Goal: Task Accomplishment & Management: Complete application form

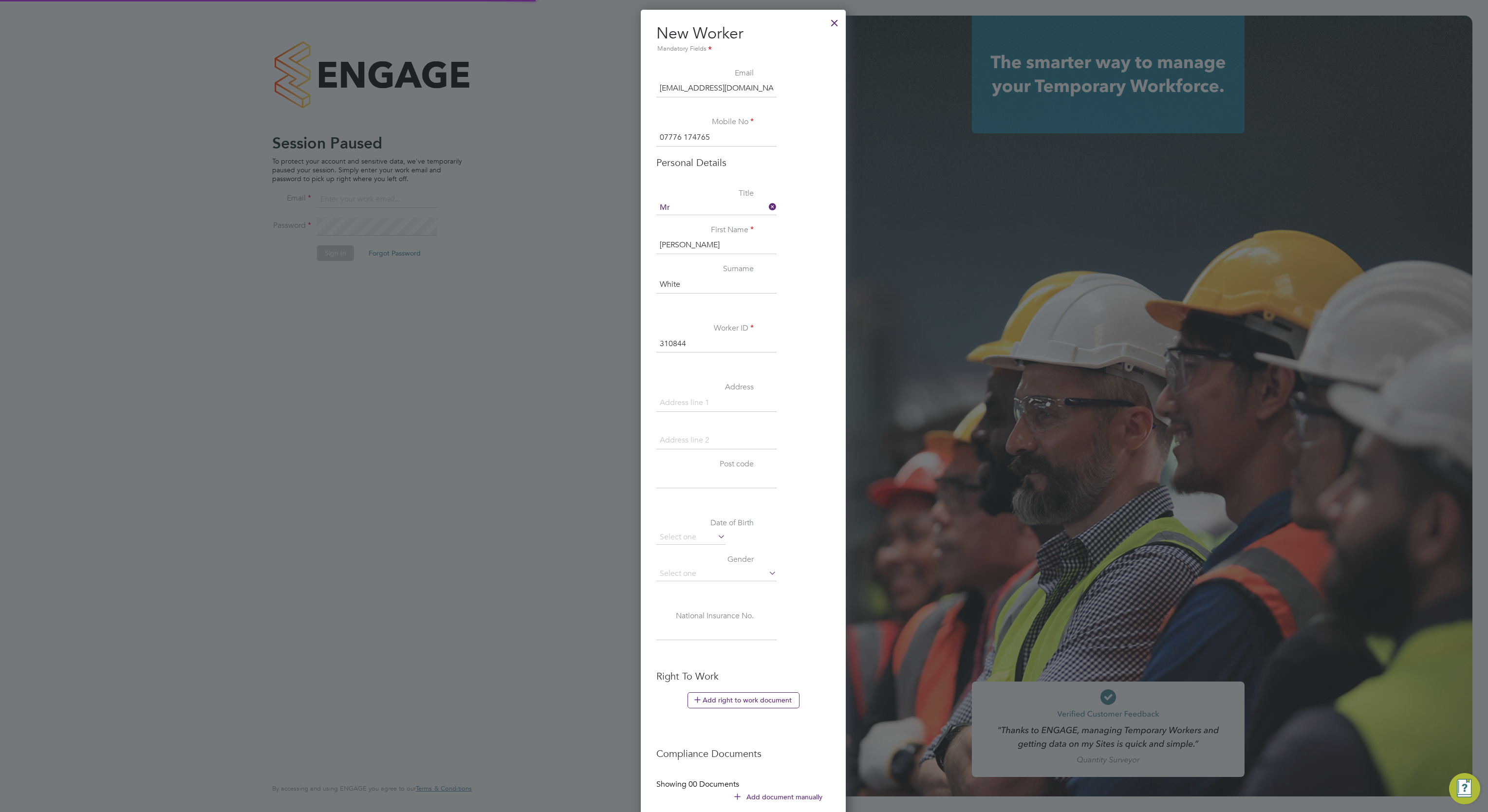
scroll to position [922, 206]
type input "david.blears@buildrec.com"
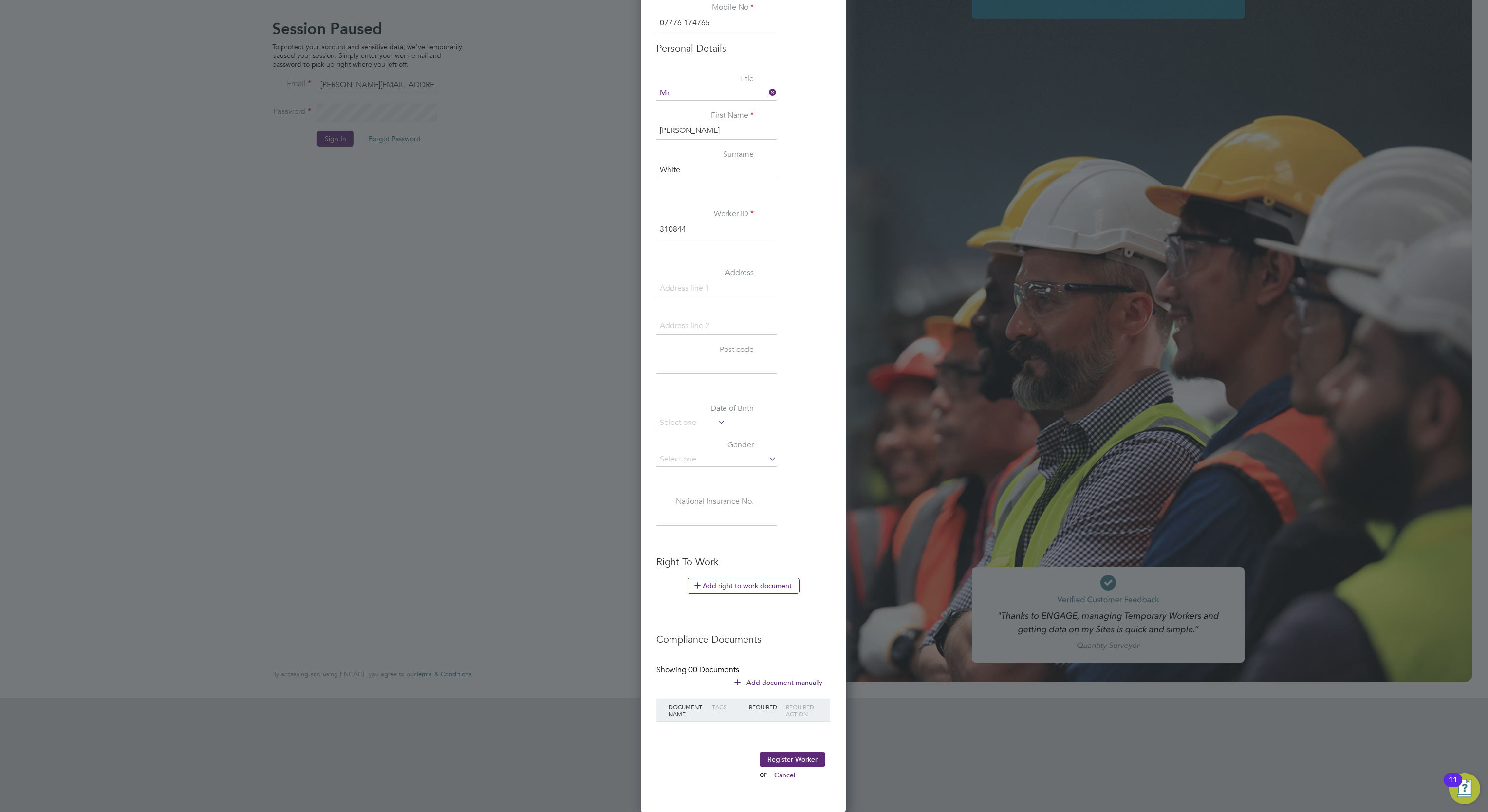
scroll to position [119, 0]
click at [799, 758] on button "Register Worker" at bounding box center [793, 759] width 66 height 16
click at [783, 758] on button "Register Worker" at bounding box center [793, 759] width 66 height 16
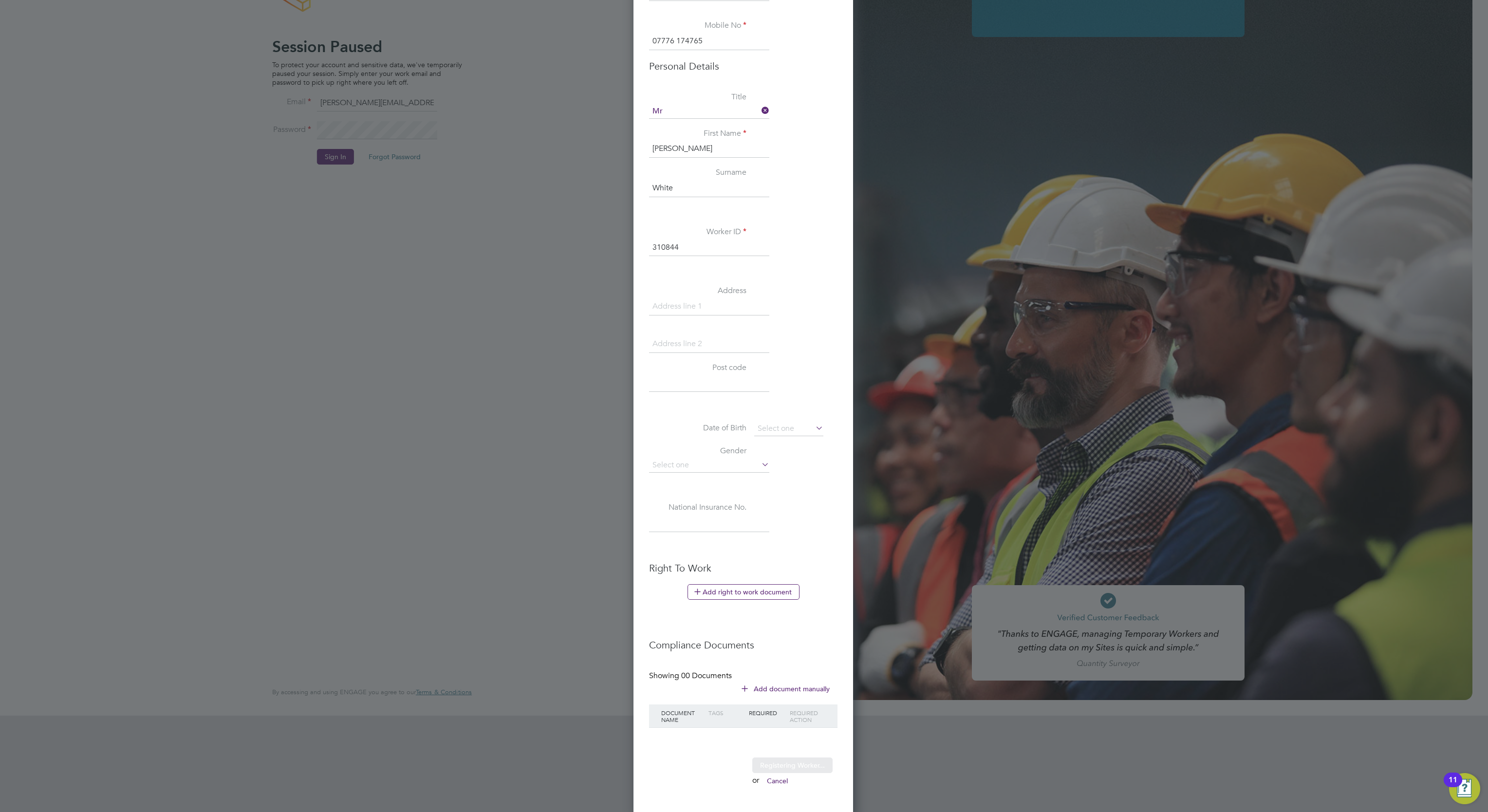
scroll to position [922, 206]
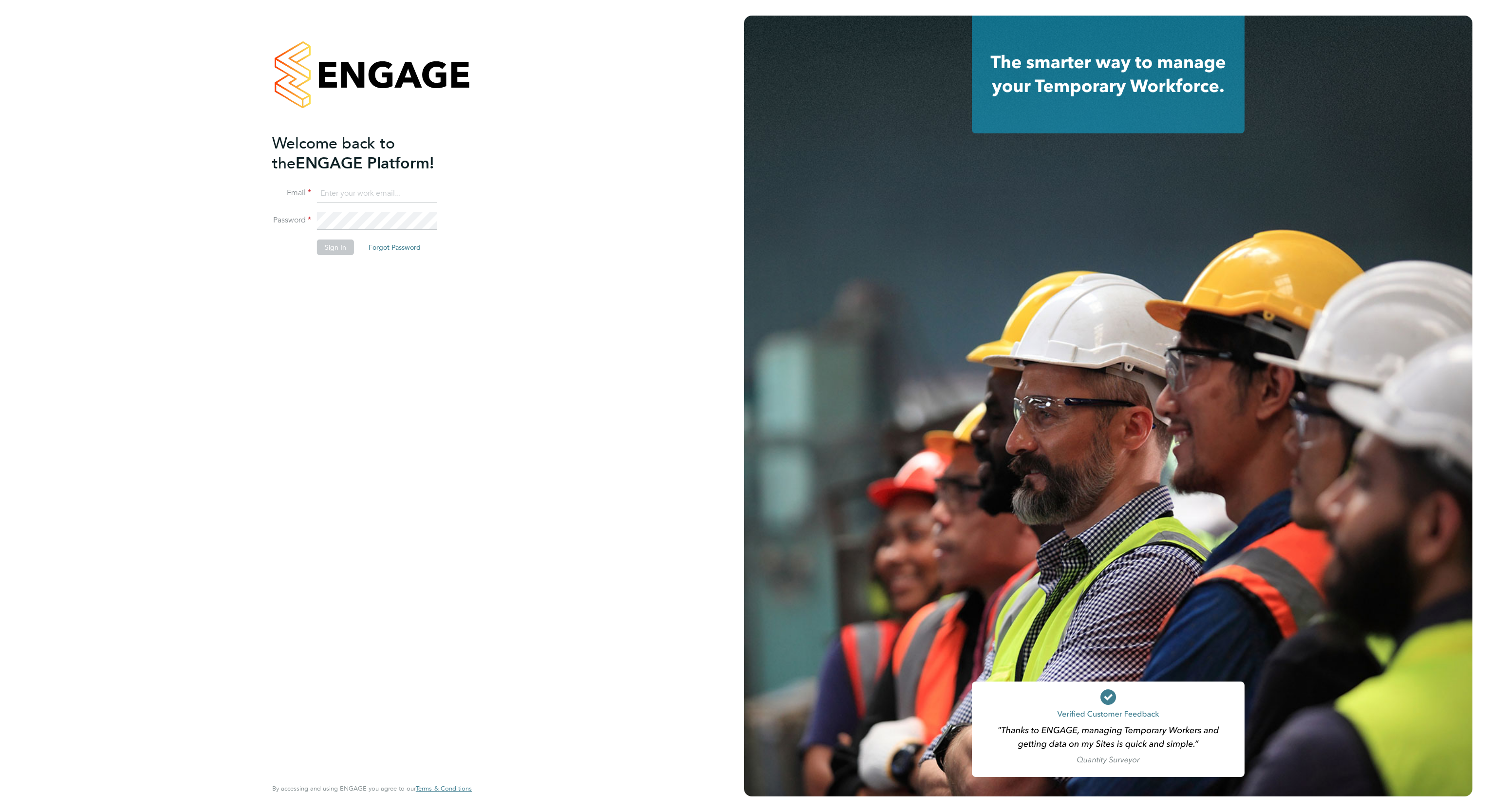
type input "[PERSON_NAME][EMAIL_ADDRESS][DOMAIN_NAME]"
click at [347, 241] on button "Sign In" at bounding box center [336, 247] width 37 height 16
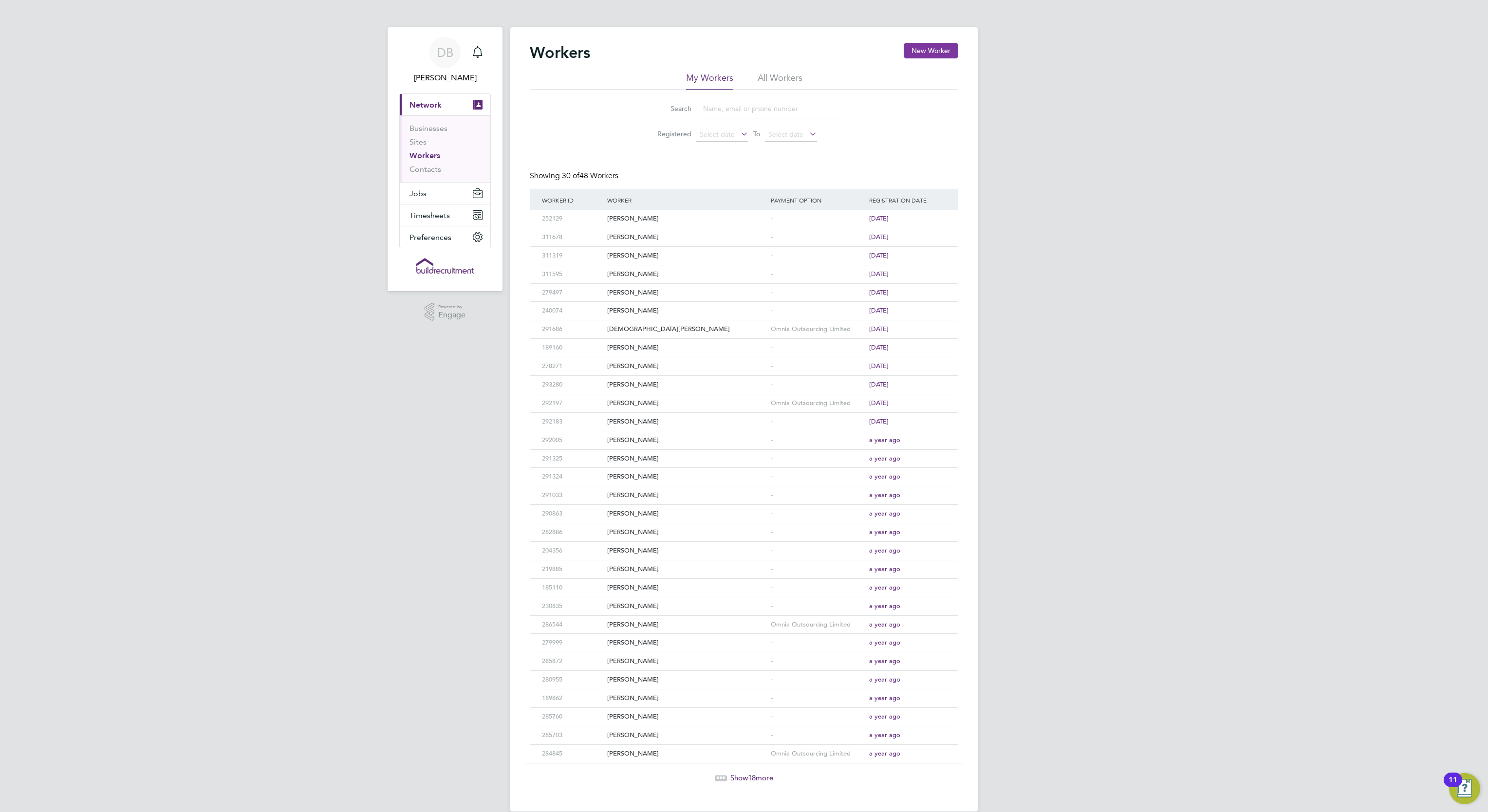
click at [934, 51] on button "New Worker" at bounding box center [931, 50] width 54 height 16
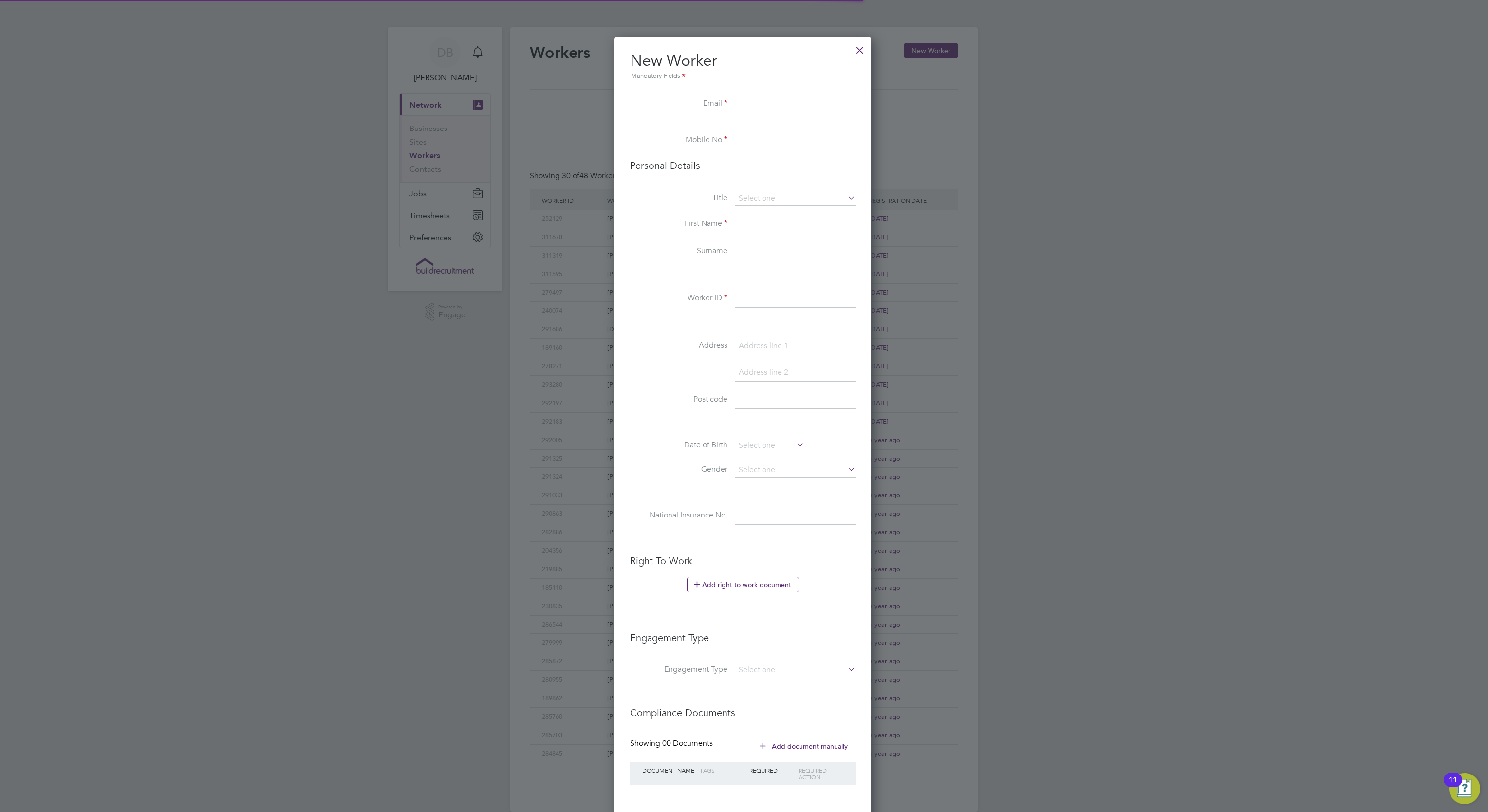
scroll to position [828, 259]
click at [752, 107] on input at bounding box center [795, 104] width 120 height 17
type input "sitemanagerpro@gmail.com"
type input "07776 174765"
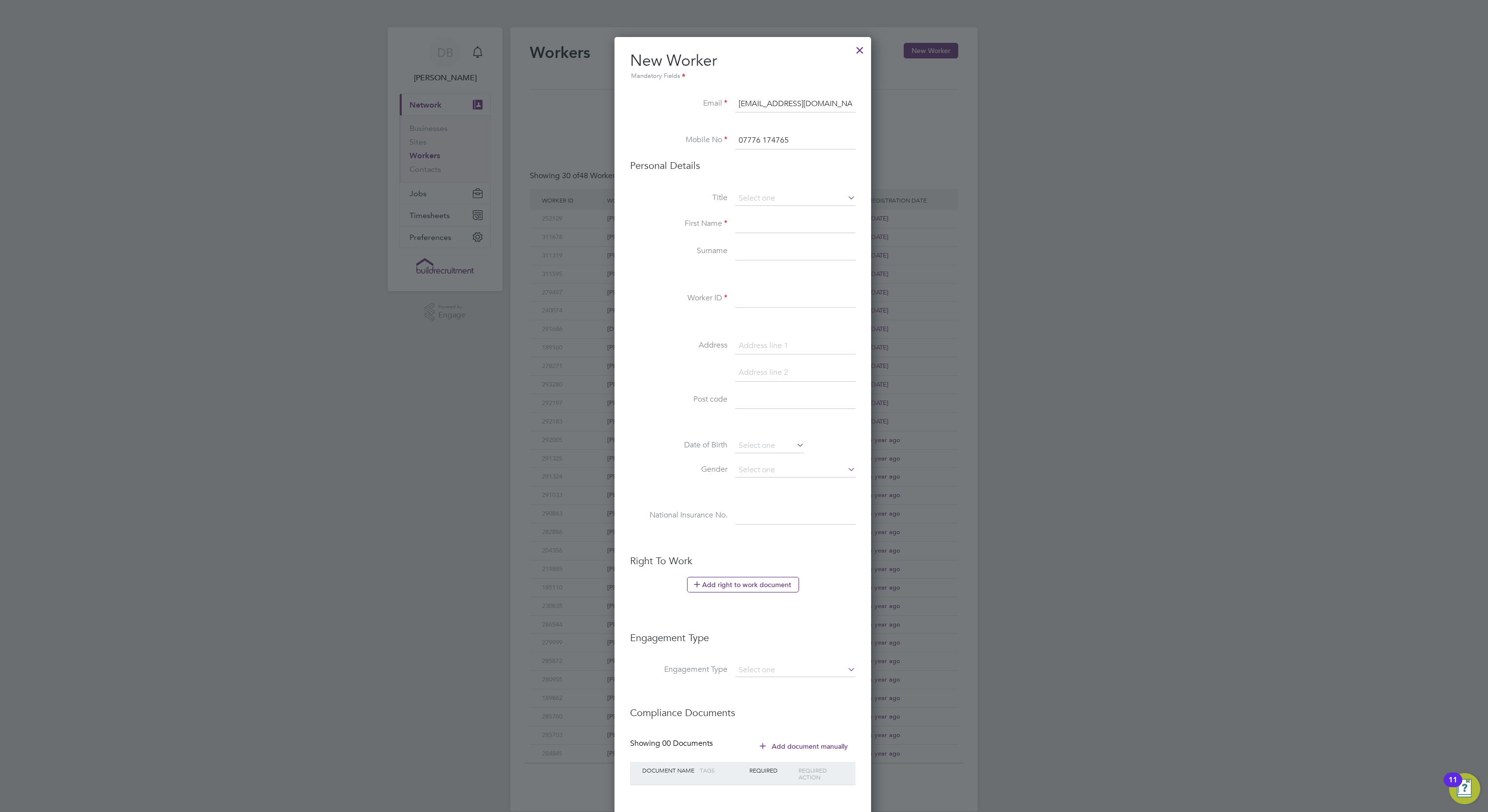
type input "Paul"
type input "White"
type input "310844"
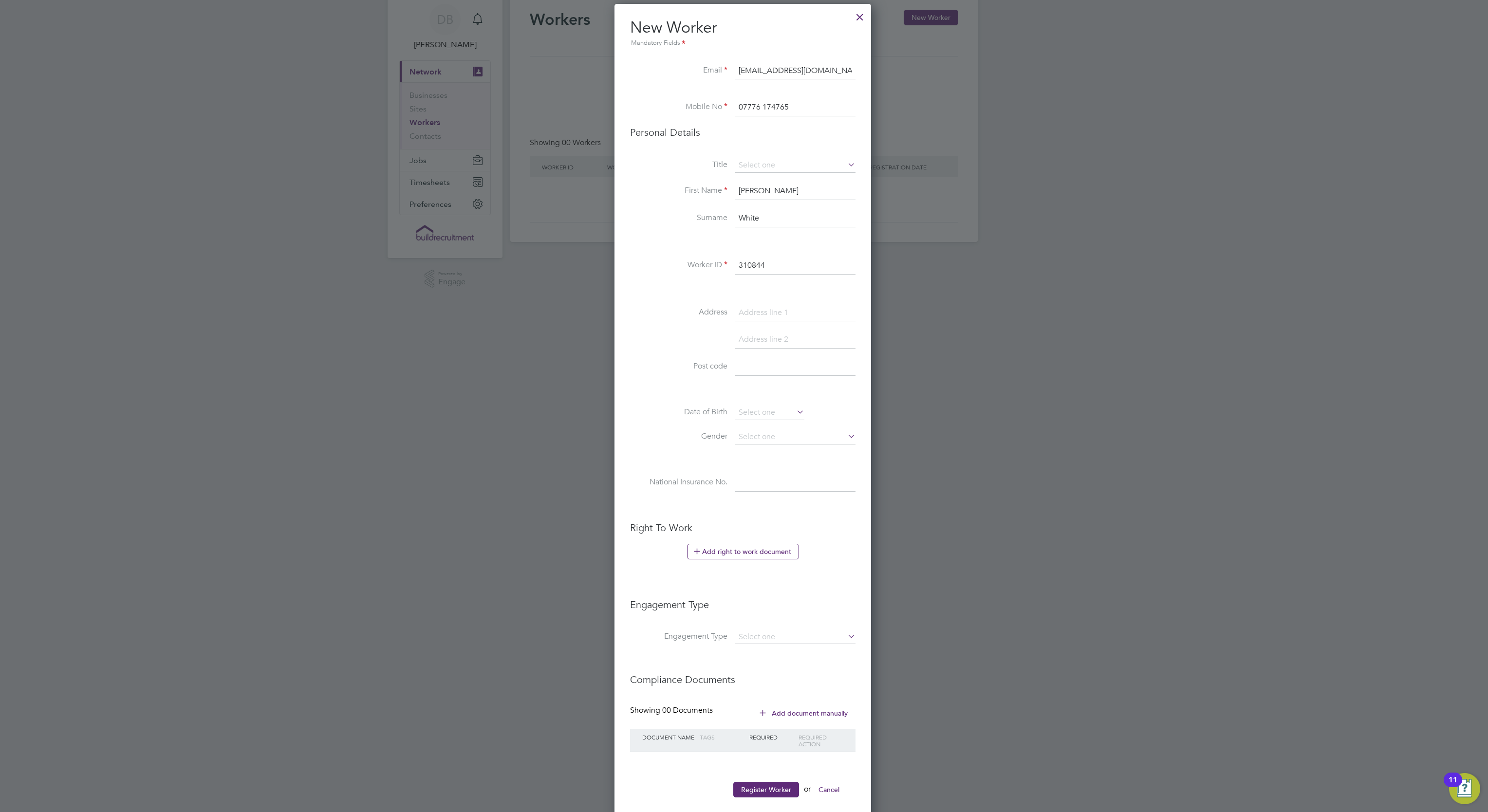
scroll to position [52, 0]
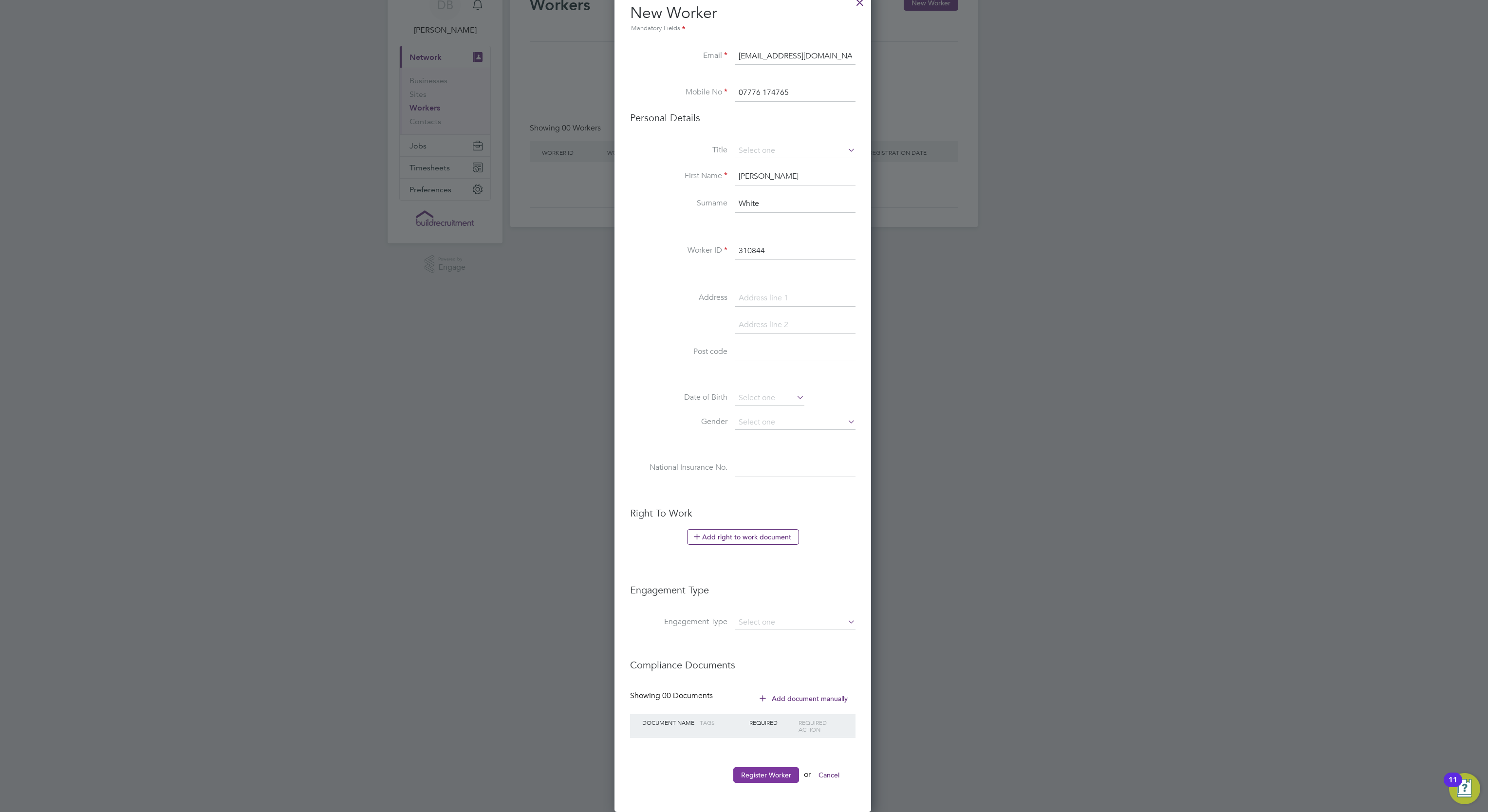
click at [785, 771] on button "Register Worker" at bounding box center [766, 774] width 66 height 16
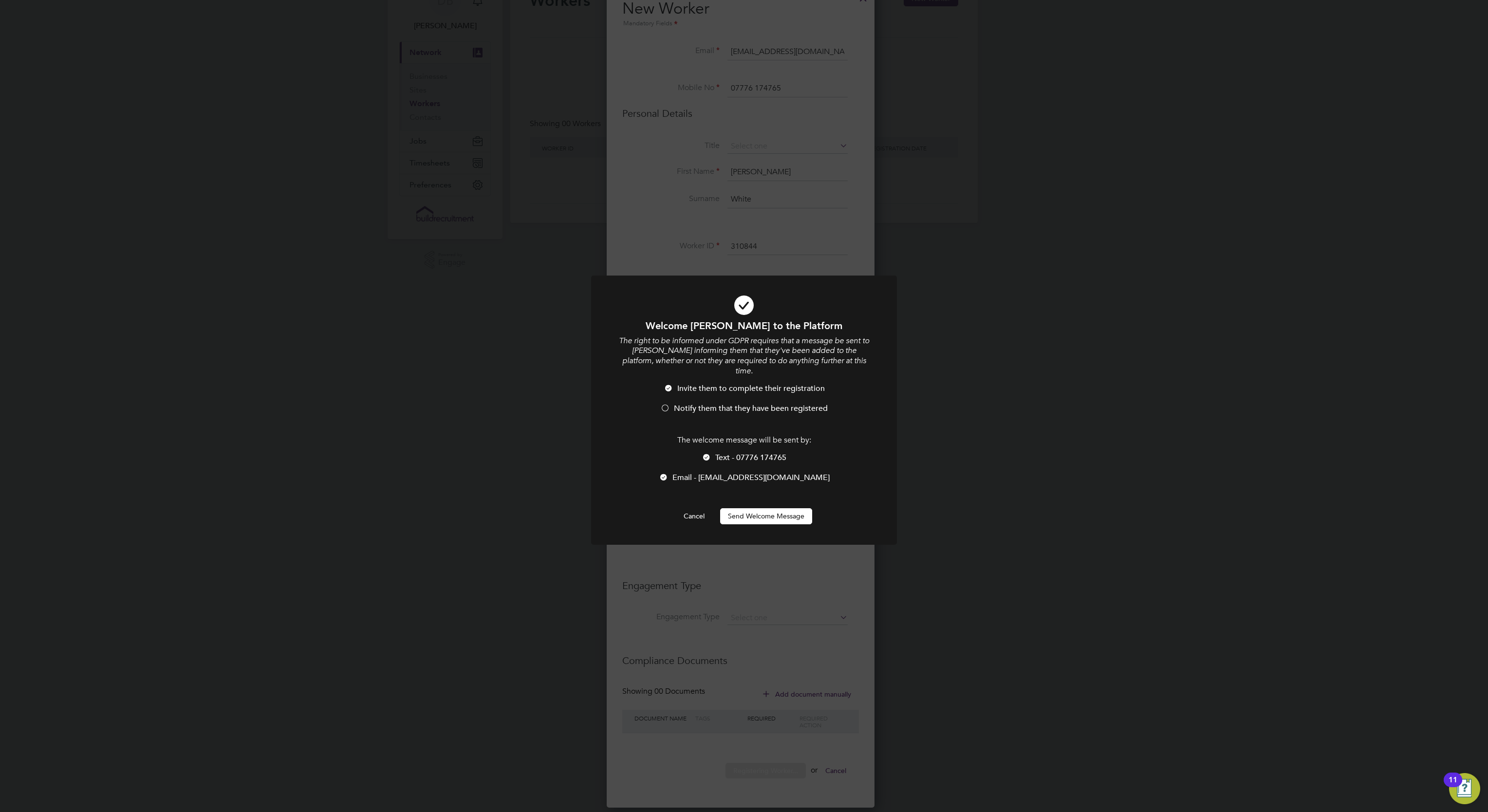
scroll to position [828, 259]
click at [691, 404] on li "Notify them that they have been registered" at bounding box center [744, 414] width 253 height 20
click at [768, 508] on button "Send Welcome Message" at bounding box center [766, 516] width 92 height 16
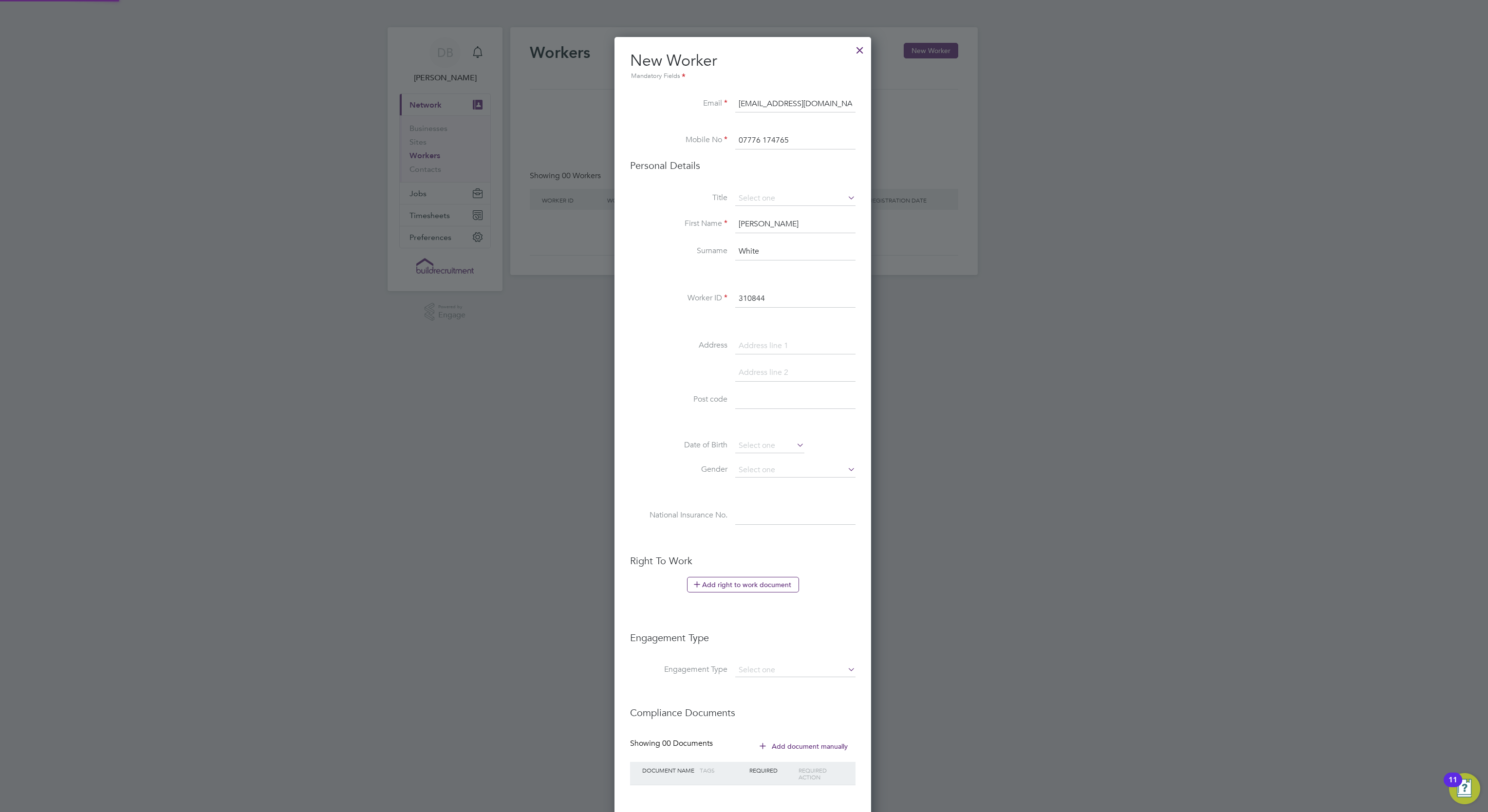
scroll to position [52, 0]
